Goal: Find specific page/section

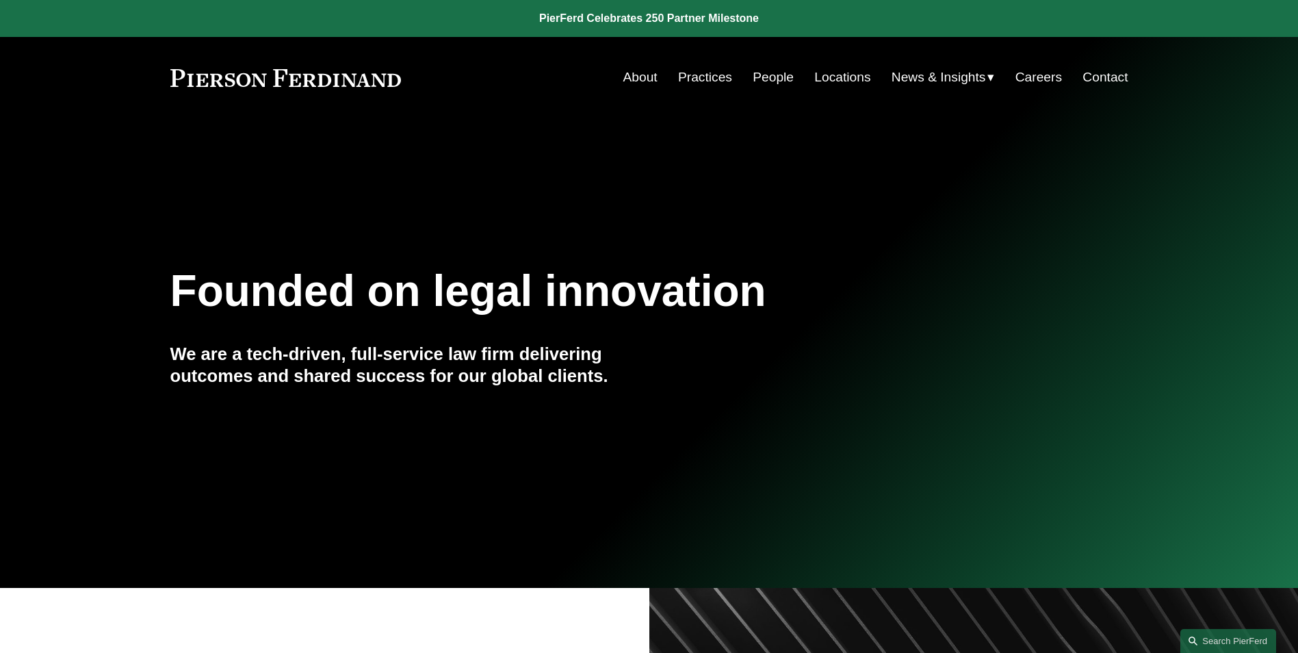
click at [760, 76] on link "People" at bounding box center [773, 77] width 41 height 26
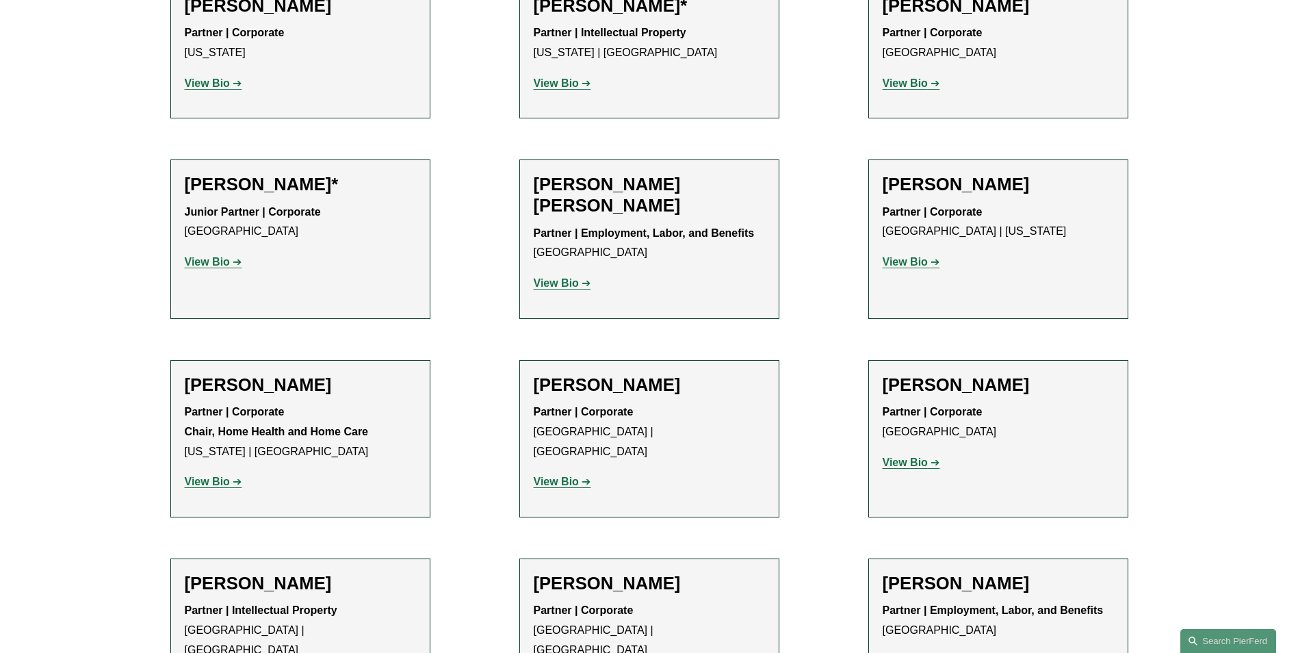
scroll to position [821, 0]
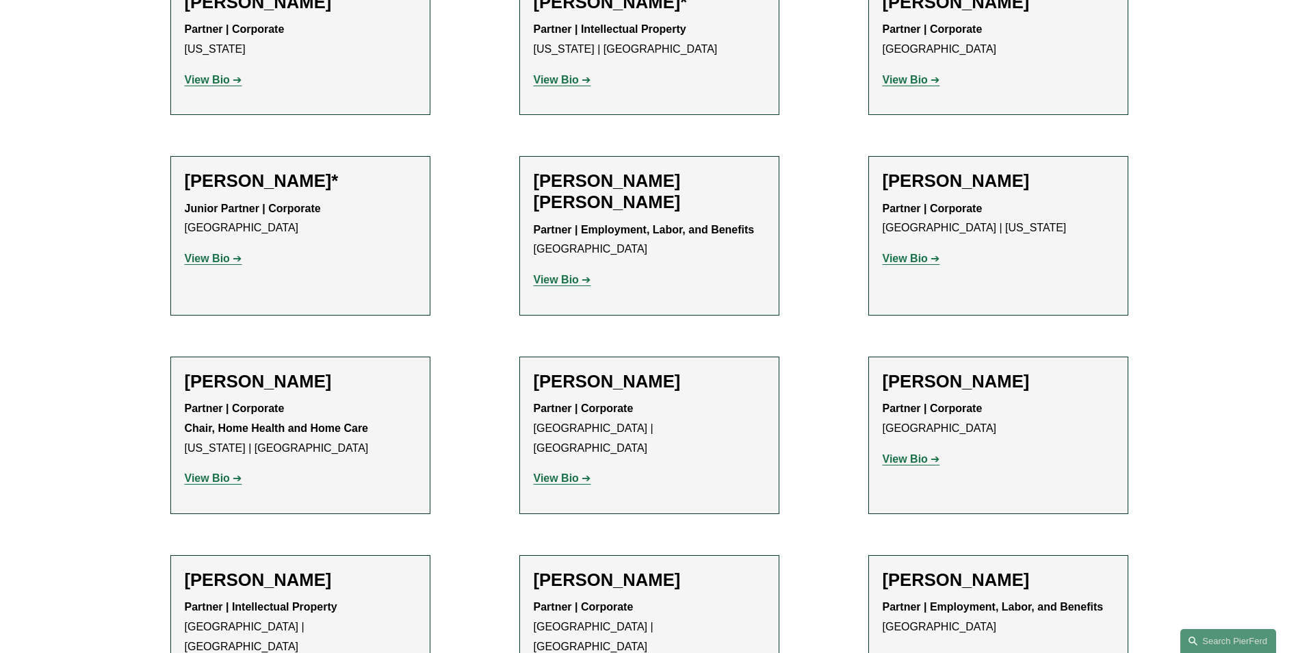
click at [557, 472] on strong "View Bio" at bounding box center [556, 478] width 45 height 12
